Goal: Task Accomplishment & Management: Complete application form

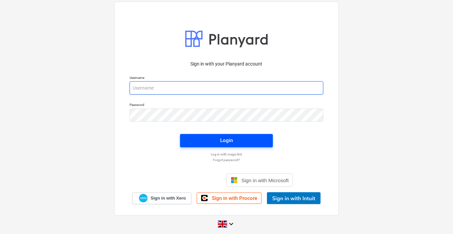
type input "[PERSON_NAME][EMAIL_ADDRESS][PERSON_NAME][DOMAIN_NAME]"
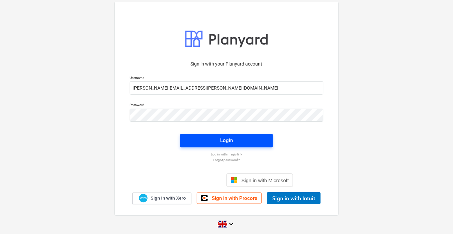
click at [237, 139] on span "Login" at bounding box center [226, 140] width 77 height 9
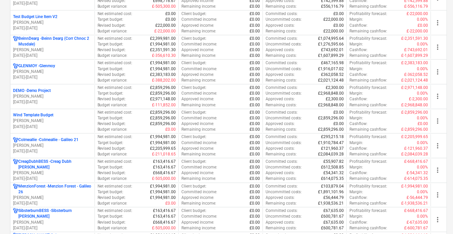
scroll to position [626, 0]
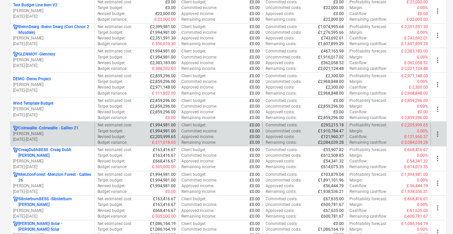
click at [50, 126] on p "Colmeallie - Colmeallie - Galileo 21" at bounding box center [48, 128] width 60 height 6
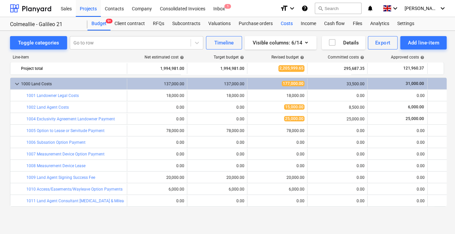
click at [286, 23] on div "Costs" at bounding box center [287, 23] width 20 height 13
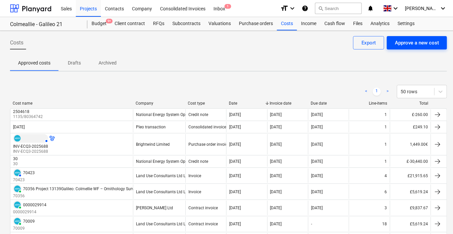
click at [417, 44] on div "Approve a new cost" at bounding box center [417, 42] width 44 height 9
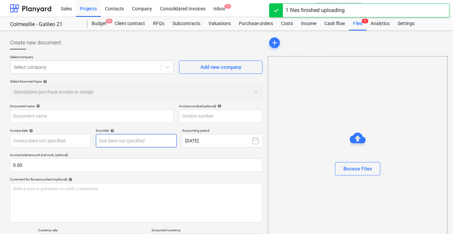
type input "Invoice_SI-92798_1755509100428.pdf"
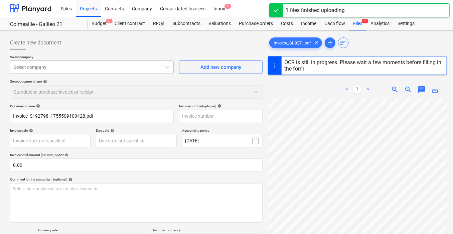
click at [60, 64] on div at bounding box center [86, 67] width 144 height 7
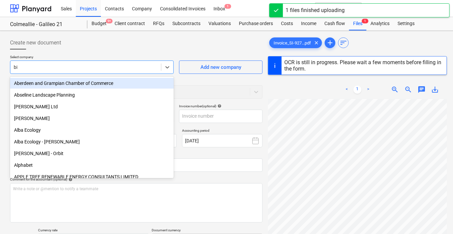
type input "bid"
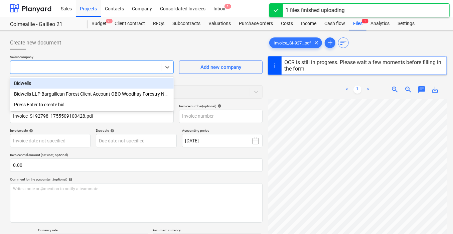
type input "SI-92798"
type input "[DATE]"
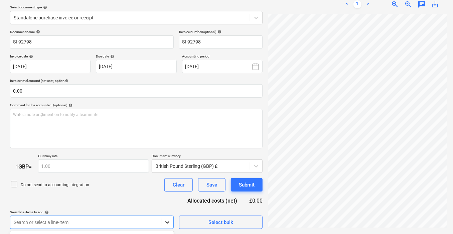
scroll to position [173, 0]
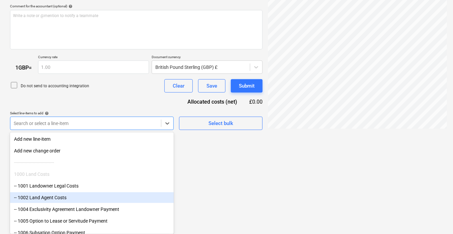
click at [70, 199] on div "-- 1002 Land Agent Costs" at bounding box center [92, 197] width 164 height 11
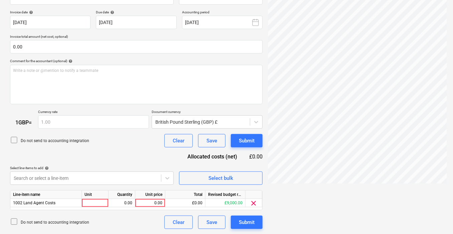
scroll to position [12, 29]
click at [152, 201] on div "0.00" at bounding box center [150, 203] width 24 height 8
type input "4966.67"
click at [138, 154] on div "Document name help SI-92798 Invoice number (optional) help SI-92798 Invoice dat…" at bounding box center [136, 108] width 253 height 244
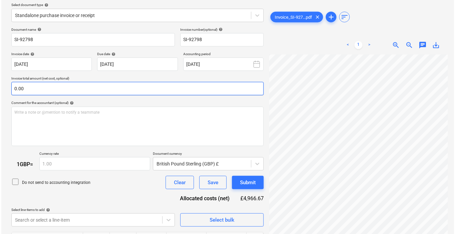
scroll to position [118, 0]
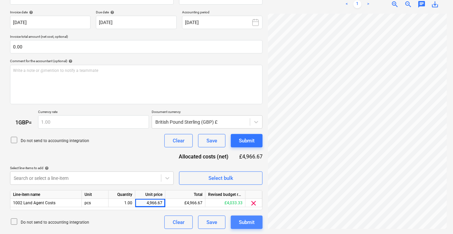
click at [251, 219] on div "Submit" at bounding box center [247, 222] width 16 height 9
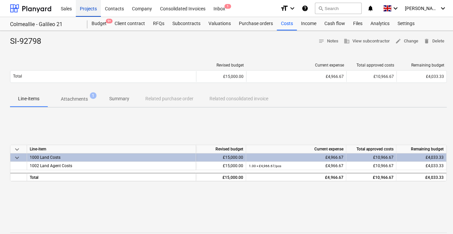
click at [88, 6] on div "Projects" at bounding box center [88, 8] width 25 height 17
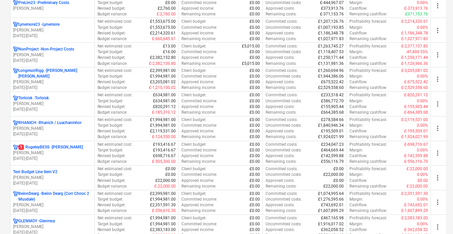
scroll to position [418, 0]
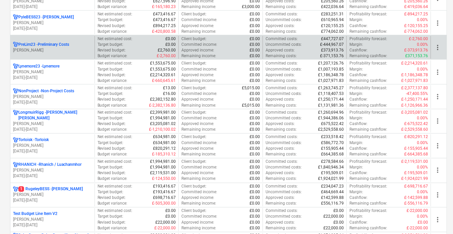
click at [44, 42] on p "PreLim23 - Preliminary Costs" at bounding box center [43, 45] width 51 height 6
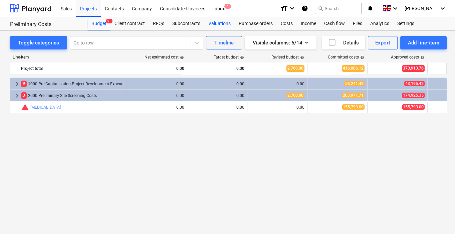
click at [212, 24] on div "Valuations" at bounding box center [219, 23] width 30 height 13
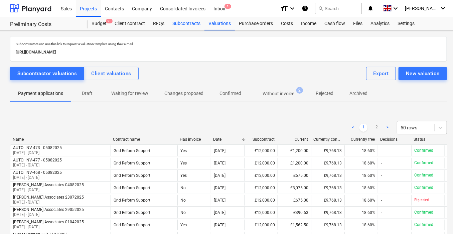
click at [195, 21] on div "Subcontracts" at bounding box center [186, 23] width 36 height 13
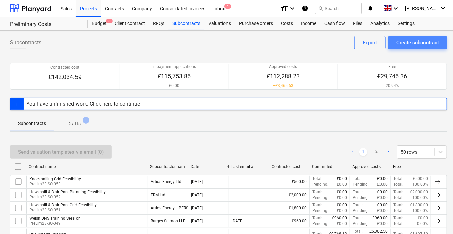
click at [415, 42] on div "Create subcontract" at bounding box center [417, 42] width 43 height 9
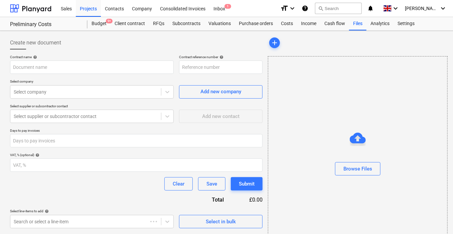
type input "PreLim23-SO-054"
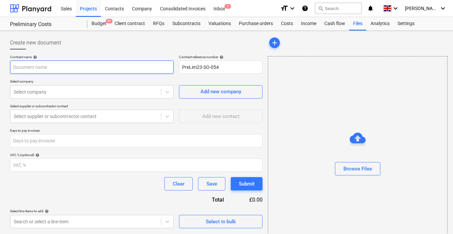
click at [144, 66] on input "text" at bounding box center [92, 66] width 164 height 13
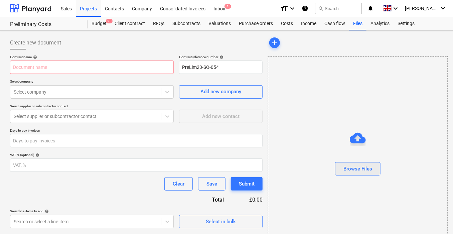
click at [370, 170] on div "Browse Files" at bounding box center [357, 168] width 29 height 9
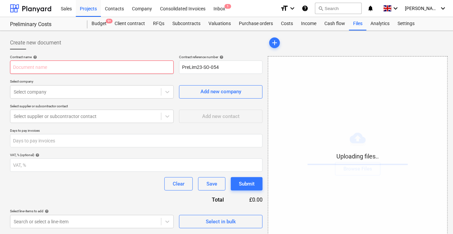
click at [89, 62] on input "text" at bounding box center [92, 66] width 164 height 13
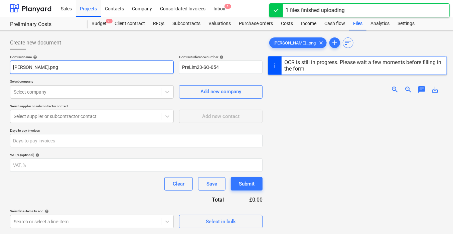
drag, startPoint x: 114, startPoint y: 69, endPoint x: -49, endPoint y: 68, distance: 163.0
click at [0, 68] on html "Sales Projects Contacts Company Consolidated Invoices Inbox 1 format_size keybo…" at bounding box center [226, 117] width 453 height 234
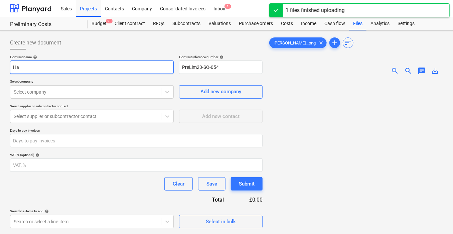
type input "H"
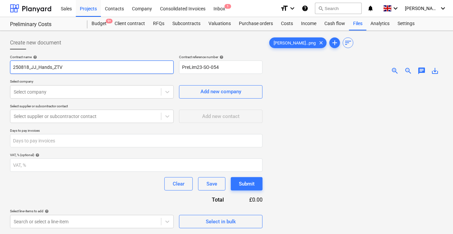
type input "250818_JJ_Hands_ZTV"
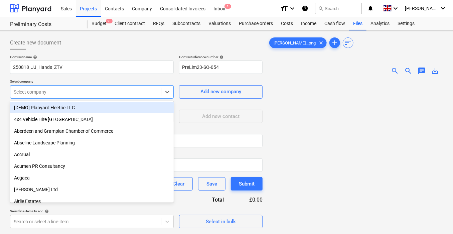
click at [88, 94] on div at bounding box center [86, 92] width 144 height 7
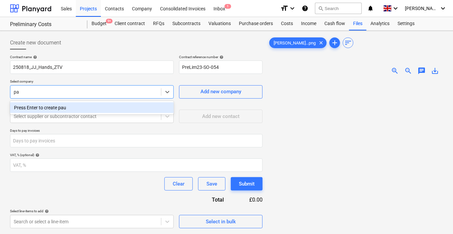
type input "p"
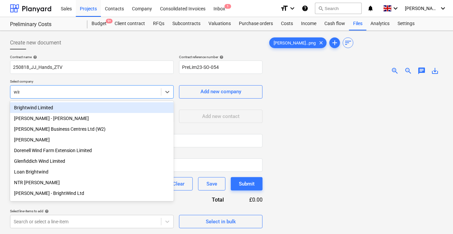
type input "wind"
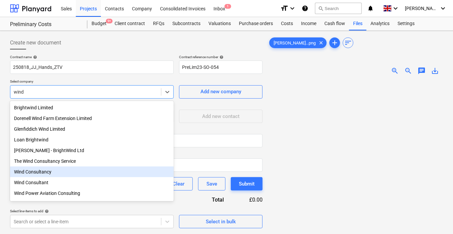
click at [58, 177] on div "Wind Consultancy" at bounding box center [92, 171] width 164 height 11
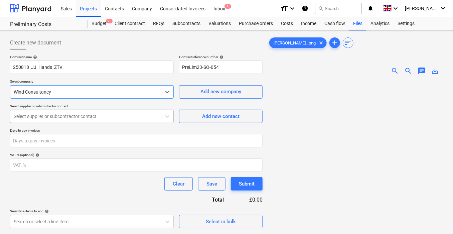
click at [137, 121] on div "Select supplier or subcontractor contact" at bounding box center [92, 116] width 164 height 13
click at [142, 116] on div at bounding box center [86, 116] width 144 height 7
click at [169, 91] on icon at bounding box center [167, 92] width 7 height 7
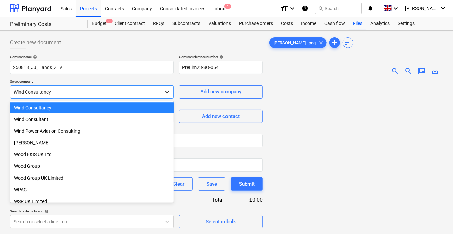
scroll to position [2192, 0]
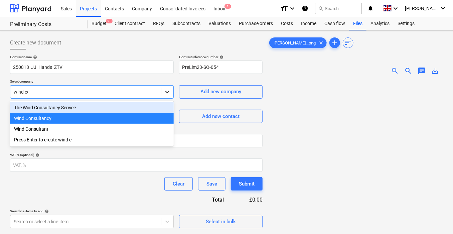
type input "wind con"
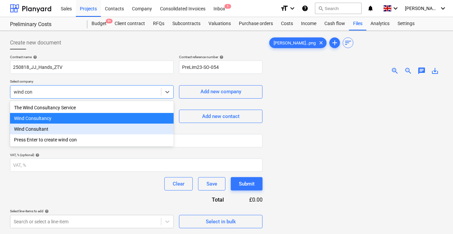
click at [78, 132] on div "Wind Consultant" at bounding box center [92, 129] width 164 height 11
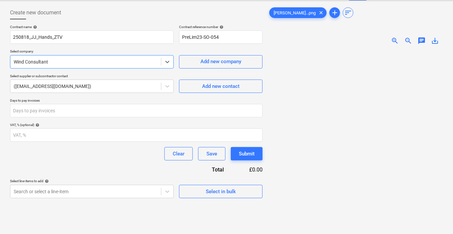
scroll to position [42, 0]
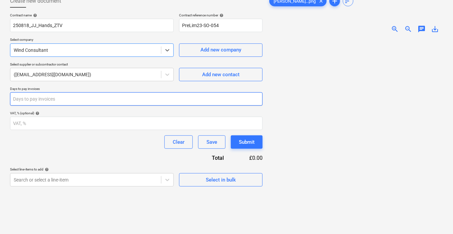
click at [109, 96] on input "number" at bounding box center [136, 98] width 253 height 13
type input "30"
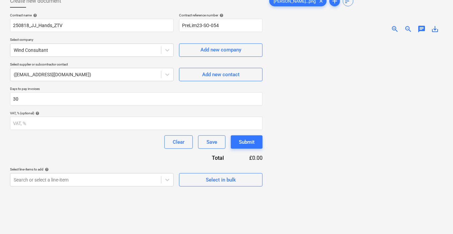
click at [118, 148] on div "Clear Save Submit" at bounding box center [136, 141] width 253 height 13
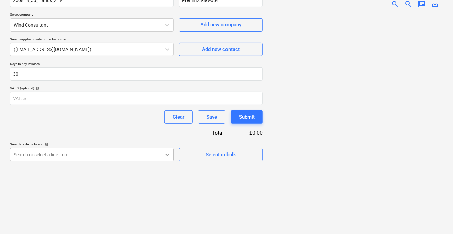
click at [161, 167] on body "Sales Projects Contacts Company Consolidated Invoices Inbox 1 format_size keybo…" at bounding box center [226, 50] width 453 height 234
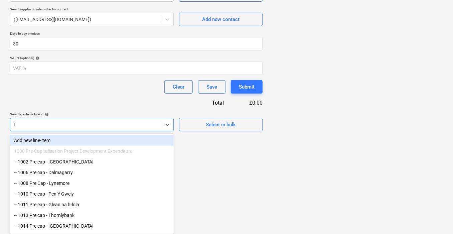
scroll to position [66, 0]
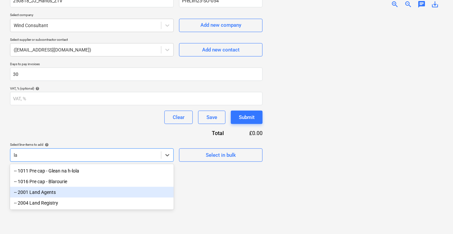
type input "l"
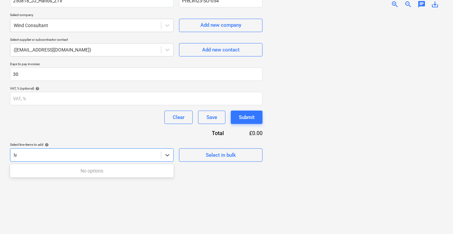
type input "l"
type input "z"
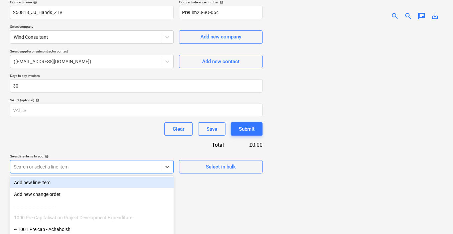
scroll to position [15, 0]
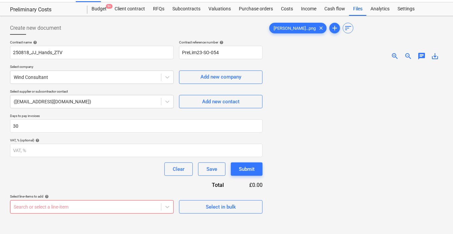
click at [314, 180] on div at bounding box center [357, 172] width 179 height 215
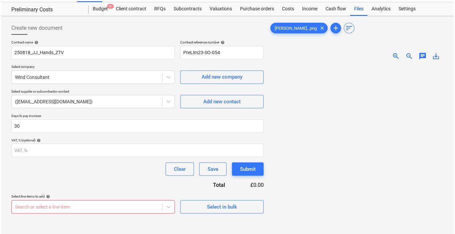
scroll to position [66, 0]
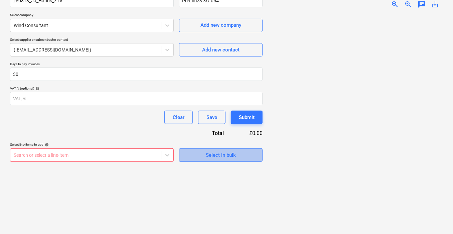
click at [245, 153] on span "Select in bulk" at bounding box center [220, 155] width 67 height 9
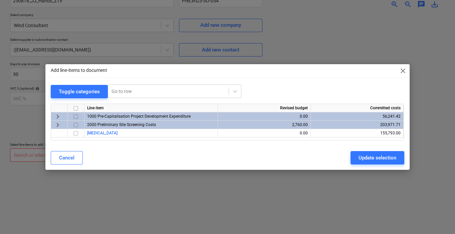
click at [55, 123] on span "keyboard_arrow_right" at bounding box center [58, 125] width 8 height 8
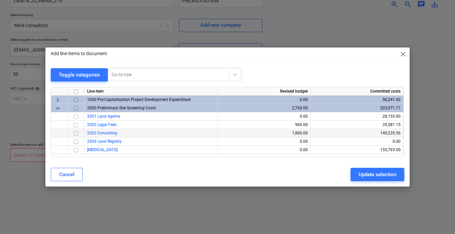
click at [74, 133] on input "checkbox" at bounding box center [76, 133] width 8 height 8
click at [365, 172] on div "Update selection" at bounding box center [378, 174] width 38 height 9
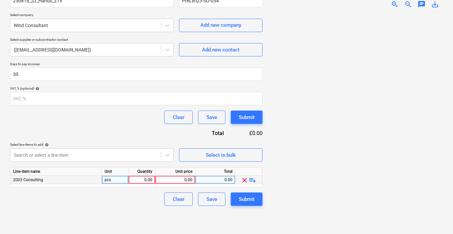
click at [215, 181] on div "0.00" at bounding box center [215, 180] width 34 height 8
click at [179, 179] on div "0.00" at bounding box center [175, 180] width 34 height 8
type input "1800"
click at [131, 203] on div "Clear Save Submit" at bounding box center [136, 198] width 253 height 13
click at [143, 179] on div "0.00" at bounding box center [141, 180] width 21 height 8
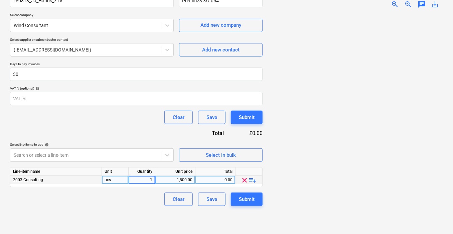
click at [149, 207] on div "Create new document Contract name help 250818_JJ_Hands_ZTV Contract reference n…" at bounding box center [136, 99] width 258 height 265
click at [254, 201] on div "Submit" at bounding box center [247, 199] width 16 height 9
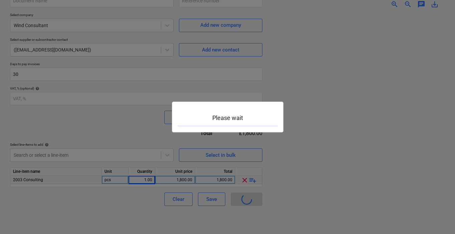
type input "PreLim23-SO-054"
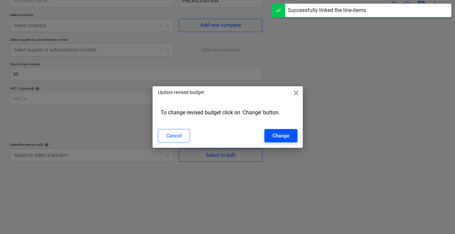
click at [285, 135] on div "Change" at bounding box center [281, 135] width 17 height 9
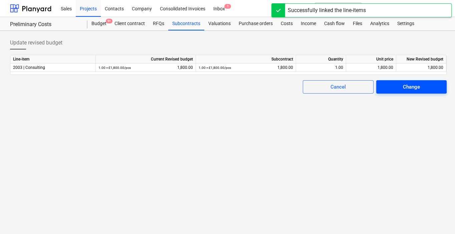
click at [410, 90] on div "Change" at bounding box center [411, 87] width 17 height 9
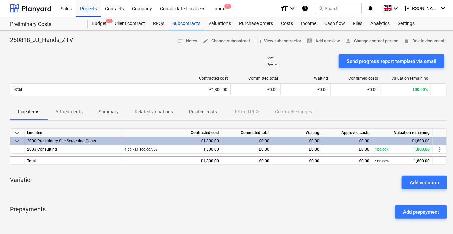
click at [112, 110] on p "Summary" at bounding box center [109, 111] width 20 height 7
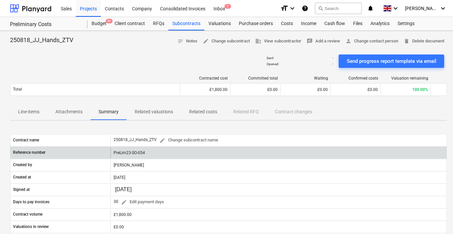
click at [137, 151] on div "PreLim23-SO-054" at bounding box center [279, 152] width 336 height 11
drag, startPoint x: 149, startPoint y: 151, endPoint x: 113, endPoint y: 151, distance: 35.7
click at [113, 151] on div "PreLim23-SO-054" at bounding box center [279, 152] width 336 height 11
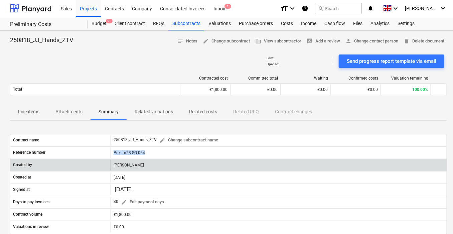
copy div "PreLim23-SO-054"
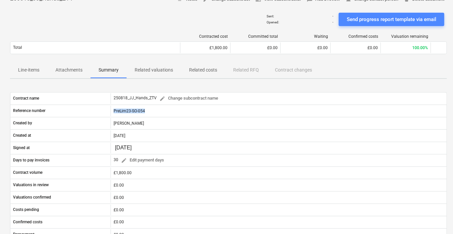
click at [396, 22] on div "Send progress report template via email" at bounding box center [392, 19] width 90 height 9
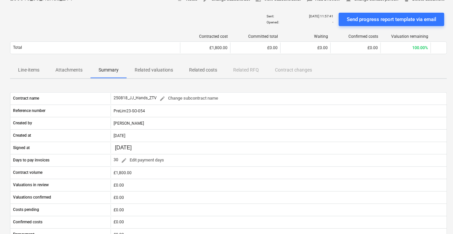
click at [131, 23] on div "Sent : [DATE] 11:57:41 Opened : - Send progress report template via email" at bounding box center [228, 19] width 437 height 19
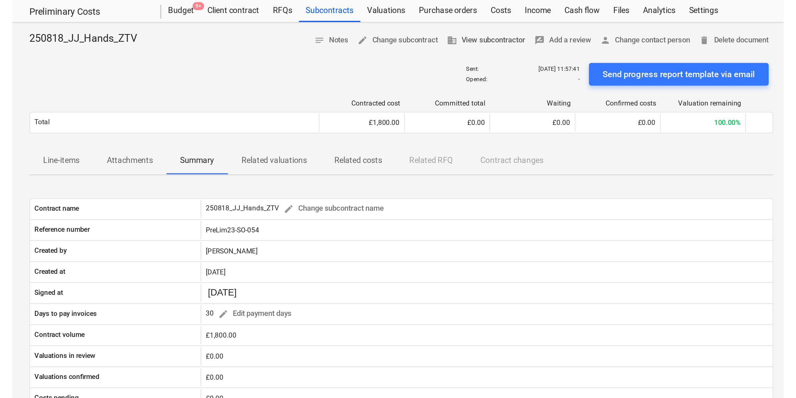
scroll to position [0, 0]
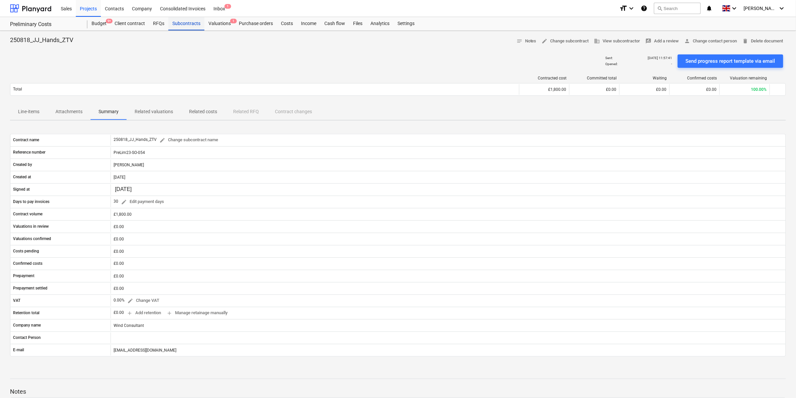
click at [187, 23] on div "Subcontracts" at bounding box center [186, 23] width 36 height 13
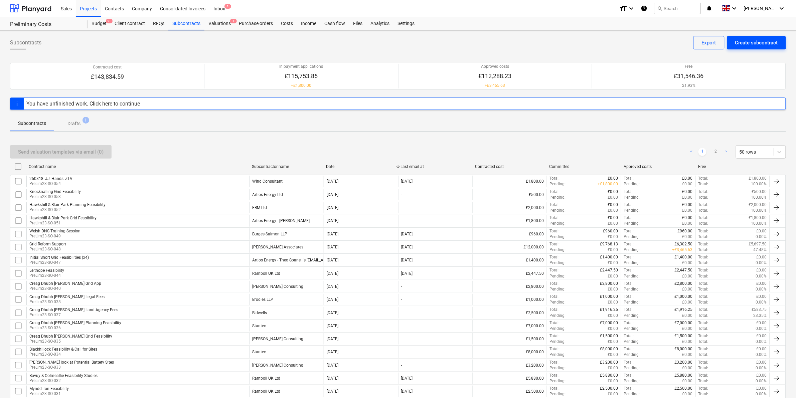
click at [455, 39] on div "Create subcontract" at bounding box center [756, 42] width 43 height 9
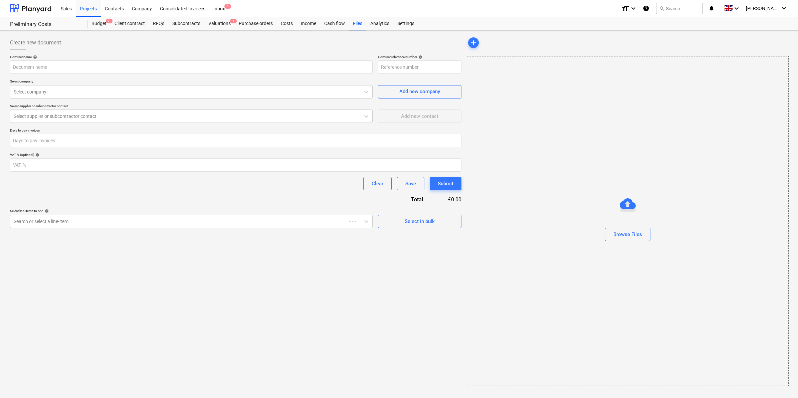
type input "PreLim23-SO-055"
type input "Ramboll_Hands_Figures.png"
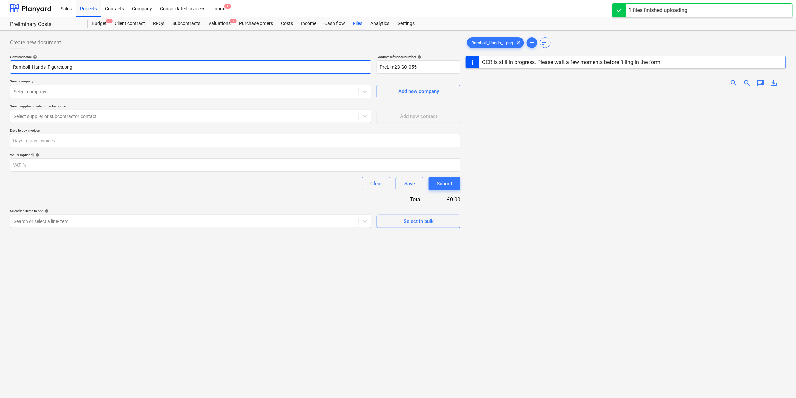
click at [92, 70] on input "Ramboll_Hands_Figures.png" at bounding box center [190, 66] width 361 height 13
drag, startPoint x: 94, startPoint y: 70, endPoint x: -2, endPoint y: 70, distance: 95.6
click at [0, 70] on html "Sales Projects Contacts Company Consolidated Invoices Inbox 1 format_size keybo…" at bounding box center [398, 199] width 796 height 398
type input "Ramboll_Hands_Figures.png"
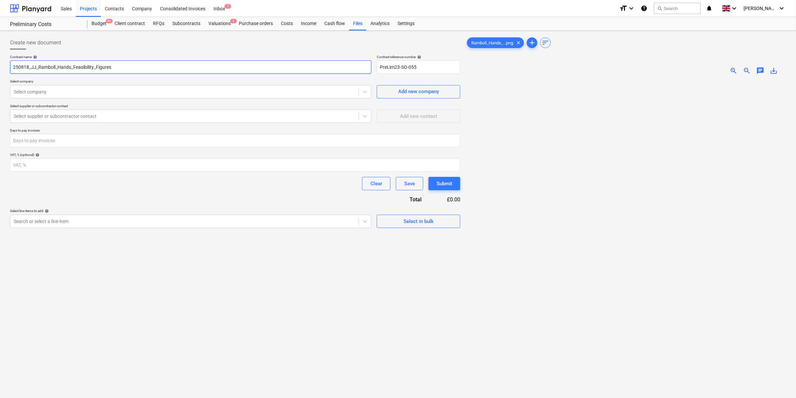
type input "250818_JJ_Ramboll_Hands_Feasibility_Figures"
click at [47, 94] on div at bounding box center [185, 92] width 342 height 7
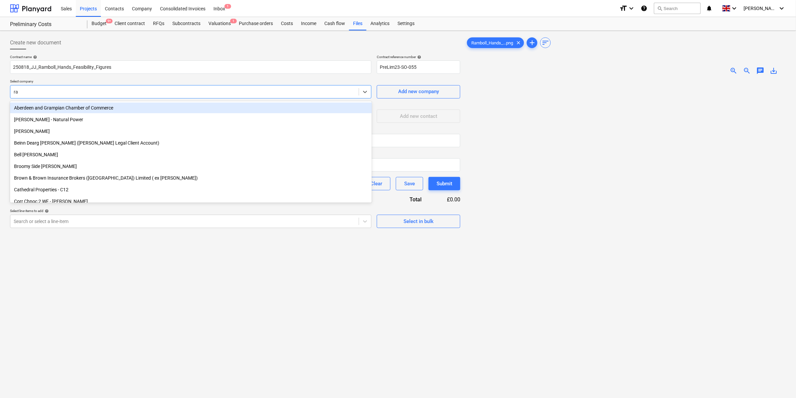
type input "ram"
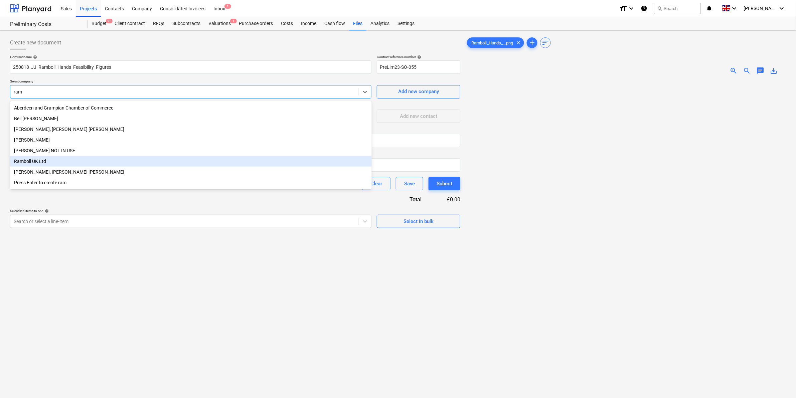
click at [54, 163] on div "Ramboll UK Ltd" at bounding box center [191, 161] width 362 height 11
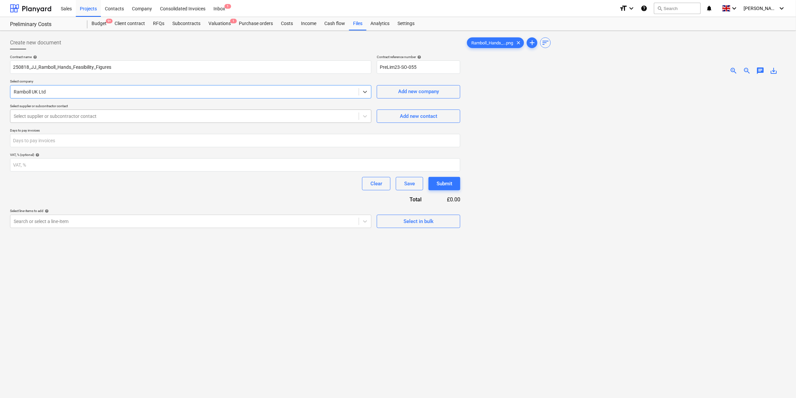
click at [80, 114] on div at bounding box center [185, 116] width 342 height 7
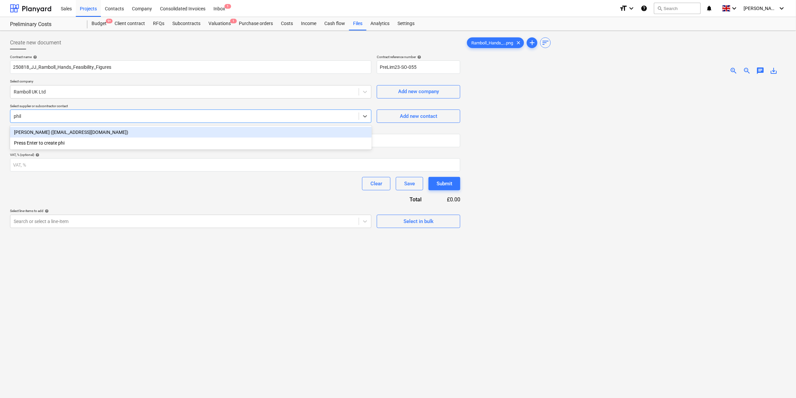
type input "phili"
click at [88, 134] on div "[PERSON_NAME] ([EMAIL_ADDRESS][DOMAIN_NAME])" at bounding box center [191, 132] width 362 height 11
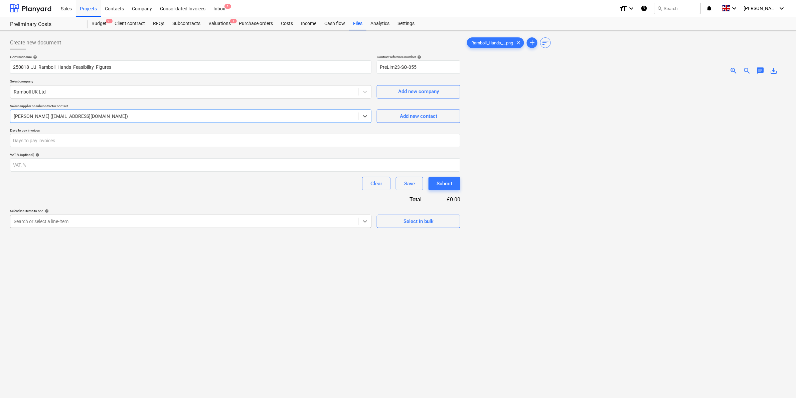
click at [363, 218] on icon at bounding box center [365, 221] width 7 height 7
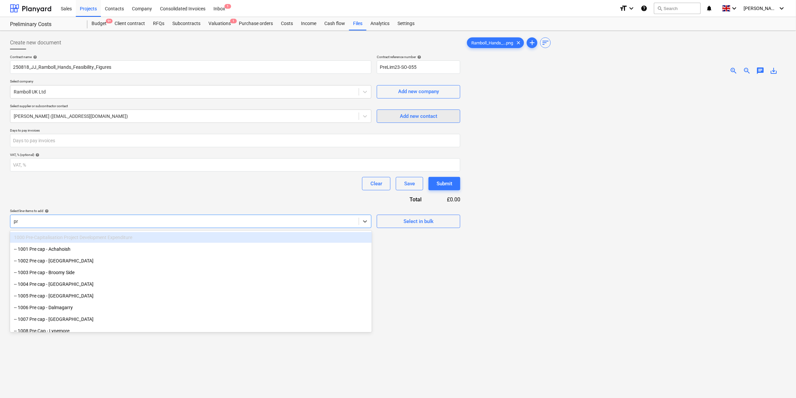
type input "p"
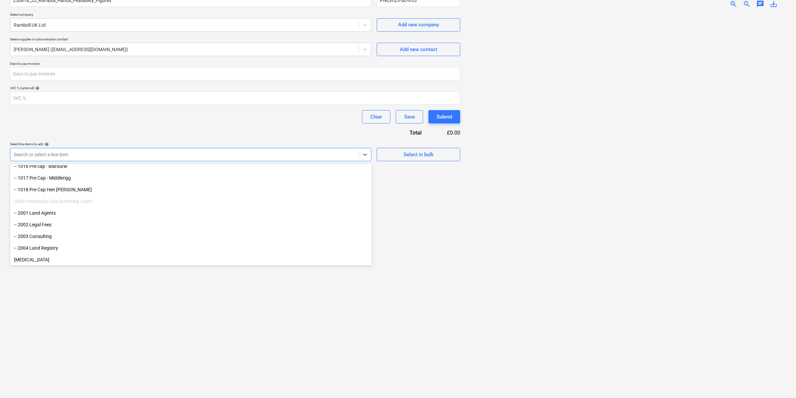
scroll to position [227, 0]
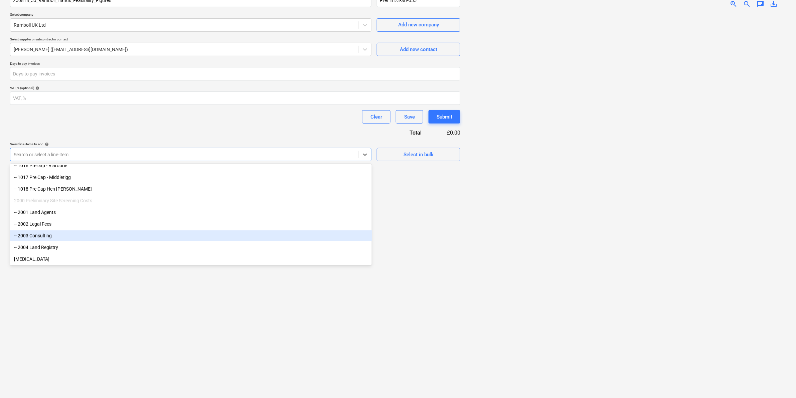
click at [67, 222] on div "-- 2003 Consulting" at bounding box center [191, 236] width 362 height 11
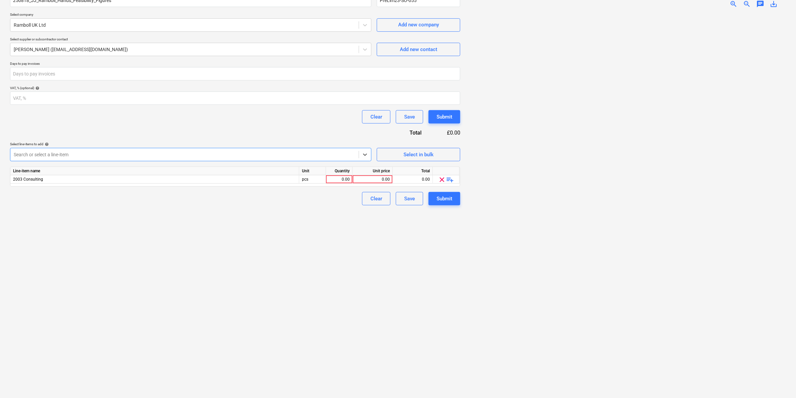
click at [180, 222] on div "Create new document Contract name help 250818_JJ_Ramboll_Hands_Feasibility_Figu…" at bounding box center [235, 181] width 456 height 429
click at [370, 179] on div "0.00" at bounding box center [372, 179] width 34 height 8
type input "1600"
drag, startPoint x: 483, startPoint y: 246, endPoint x: 484, endPoint y: 243, distance: 3.4
click at [455, 222] on div at bounding box center [626, 203] width 320 height 380
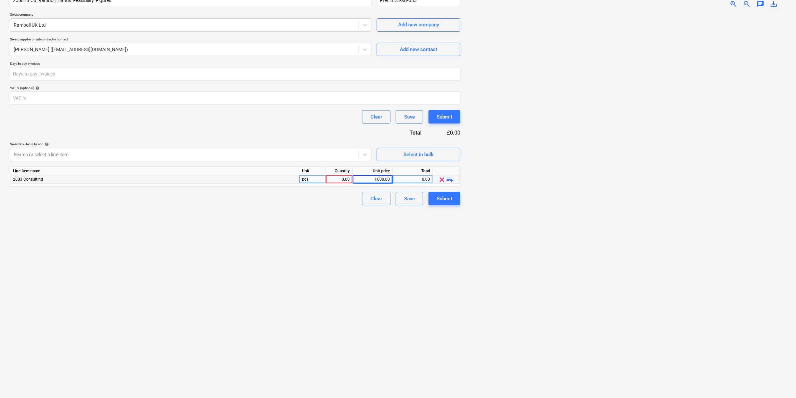
click at [336, 178] on div "0.00" at bounding box center [339, 179] width 21 height 8
type input "1"
click at [391, 222] on div "Create new document Contract name help 250818_JJ_Ramboll_Hands_Feasibility_Figu…" at bounding box center [235, 181] width 456 height 429
click at [455, 222] on div at bounding box center [626, 203] width 320 height 380
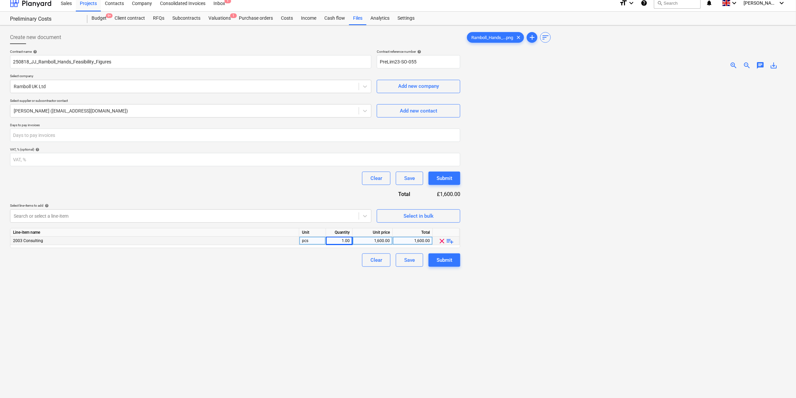
scroll to position [0, 0]
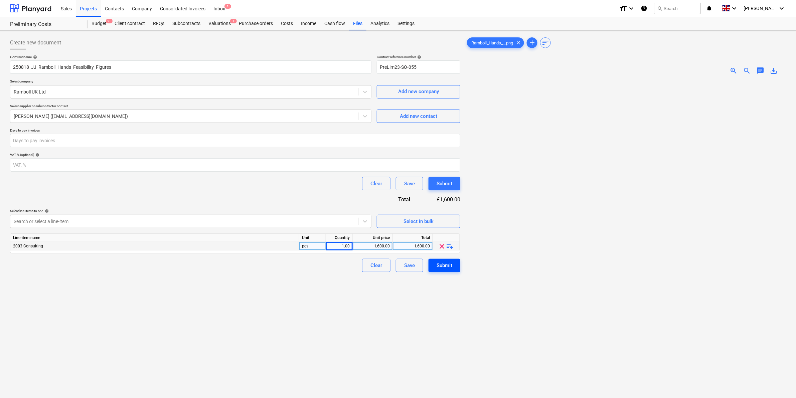
click at [451, 222] on div "Submit" at bounding box center [445, 265] width 16 height 9
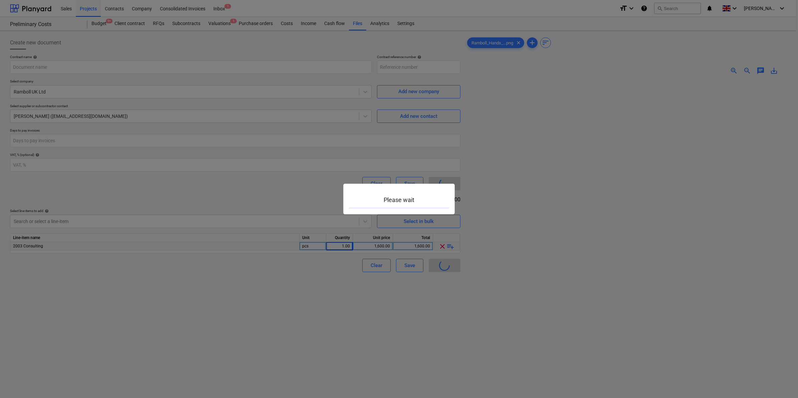
type input "PreLim23-SO-055"
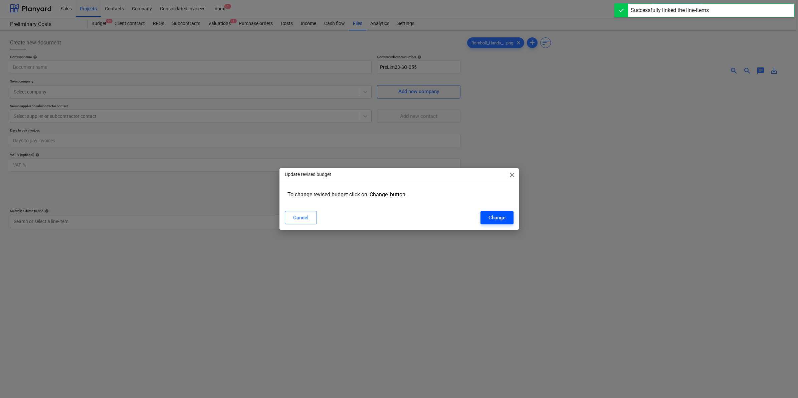
click at [455, 211] on button "Change" at bounding box center [497, 217] width 33 height 13
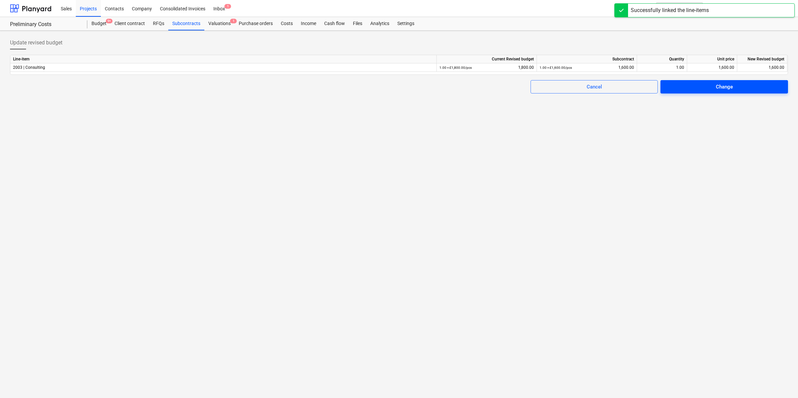
click at [455, 89] on span "Change" at bounding box center [725, 87] width 112 height 9
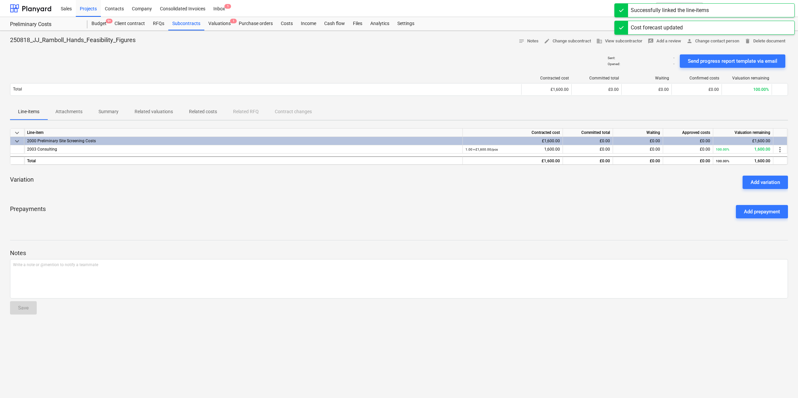
click at [455, 60] on div "Send progress report template via email" at bounding box center [733, 61] width 90 height 9
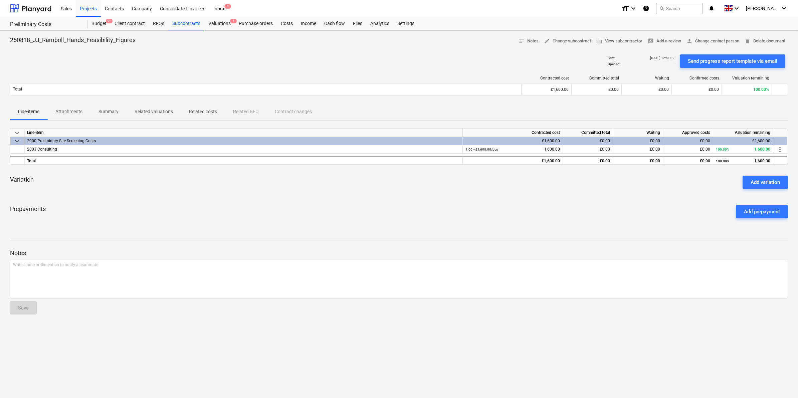
click at [107, 107] on span "Summary" at bounding box center [109, 111] width 36 height 11
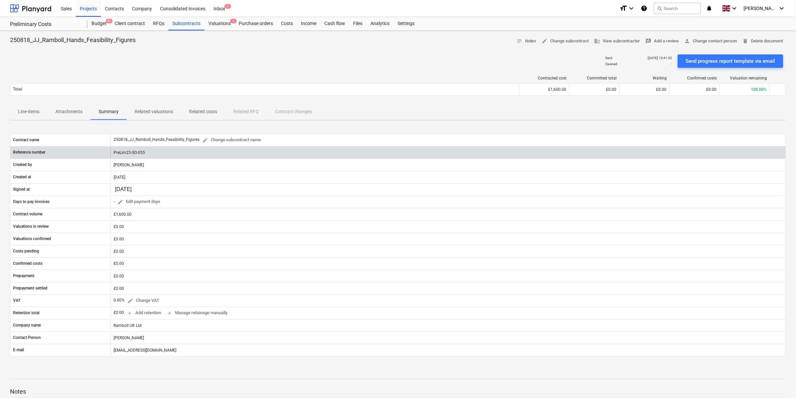
click at [132, 152] on div "PreLim23-SO-055" at bounding box center [448, 152] width 675 height 11
drag, startPoint x: 130, startPoint y: 151, endPoint x: 111, endPoint y: 151, distance: 18.7
click at [111, 151] on div "PreLim23-SO-055" at bounding box center [448, 152] width 675 height 11
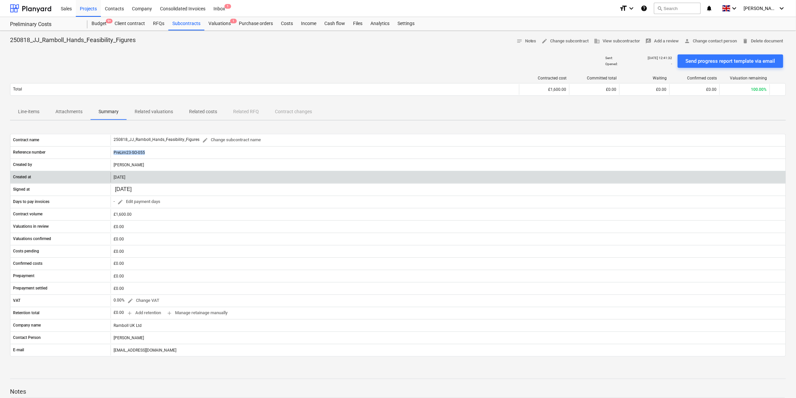
copy div "PreLim23-SO-055"
